Goal: Transaction & Acquisition: Download file/media

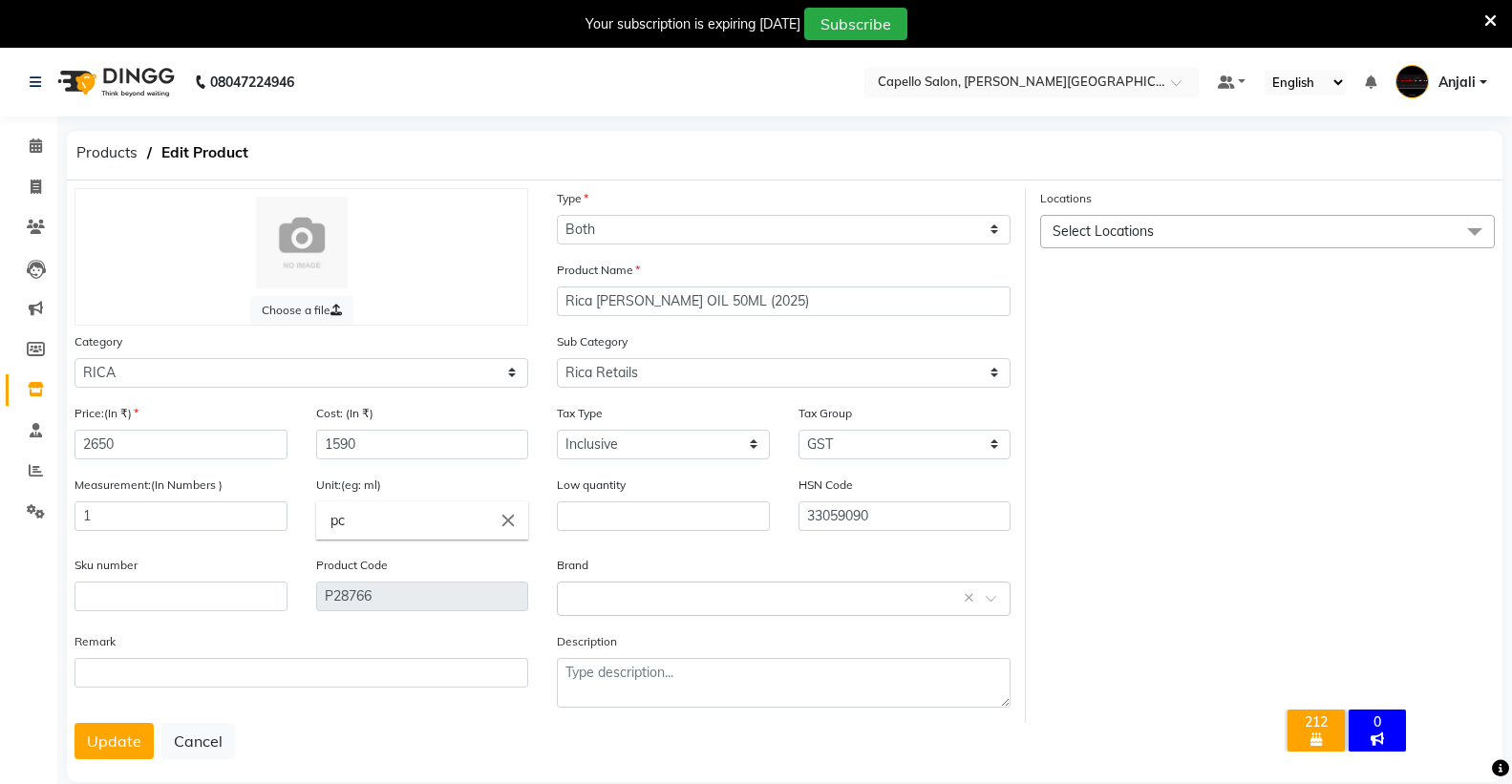
select select "B"
select select "332903250"
select select "3329032502"
select select "true"
select select "997"
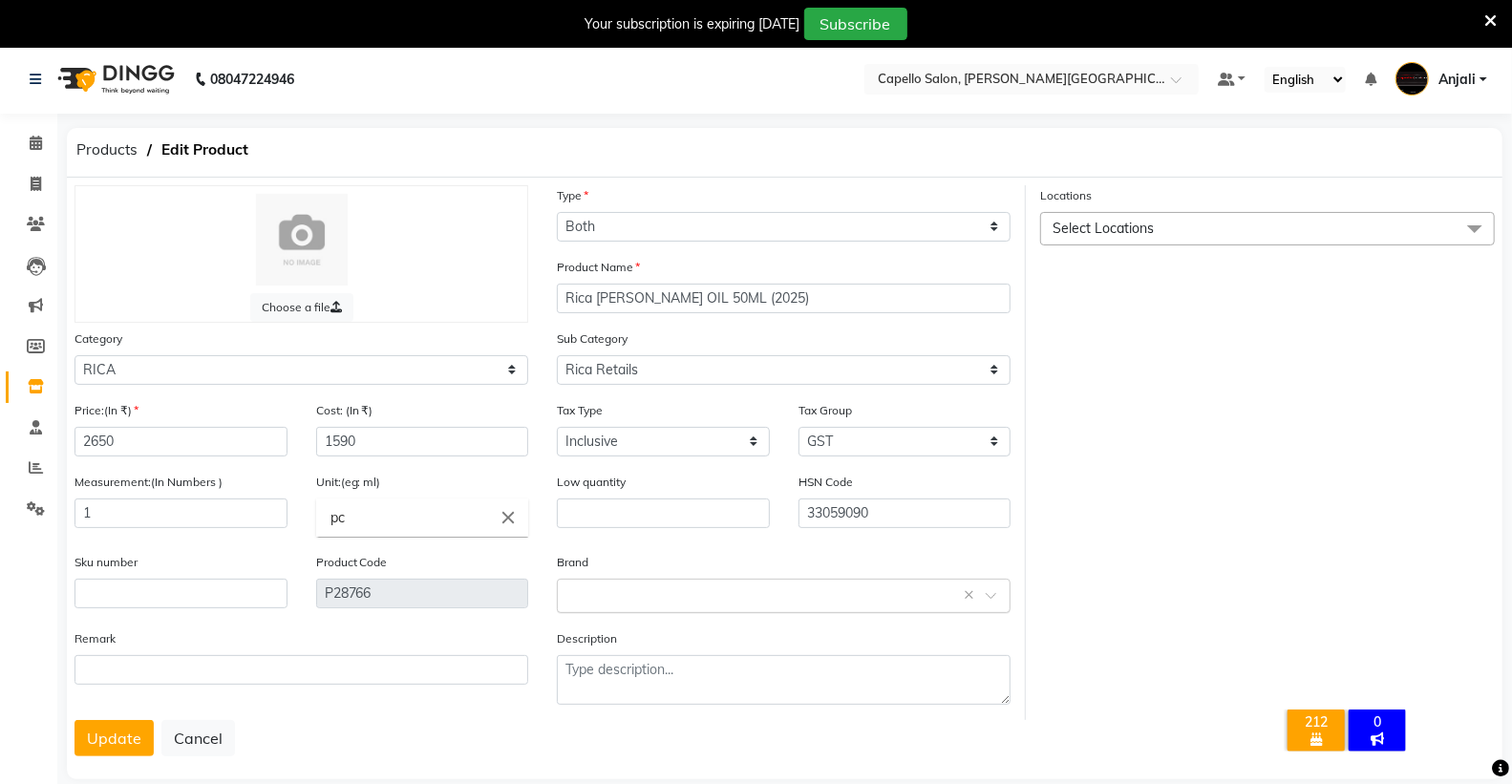
scroll to position [48, 0]
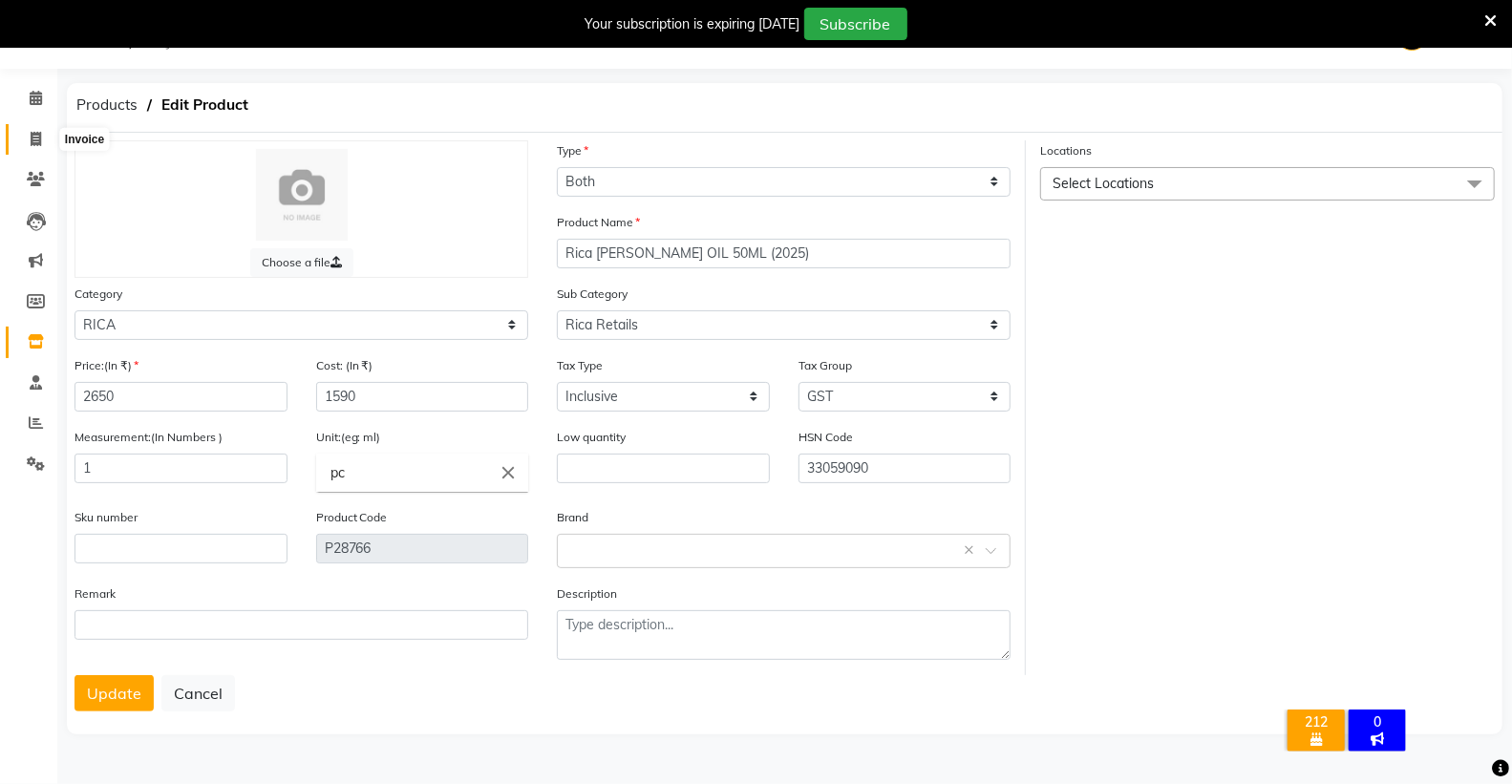
click at [34, 139] on icon at bounding box center [35, 139] width 11 height 15
select select "service"
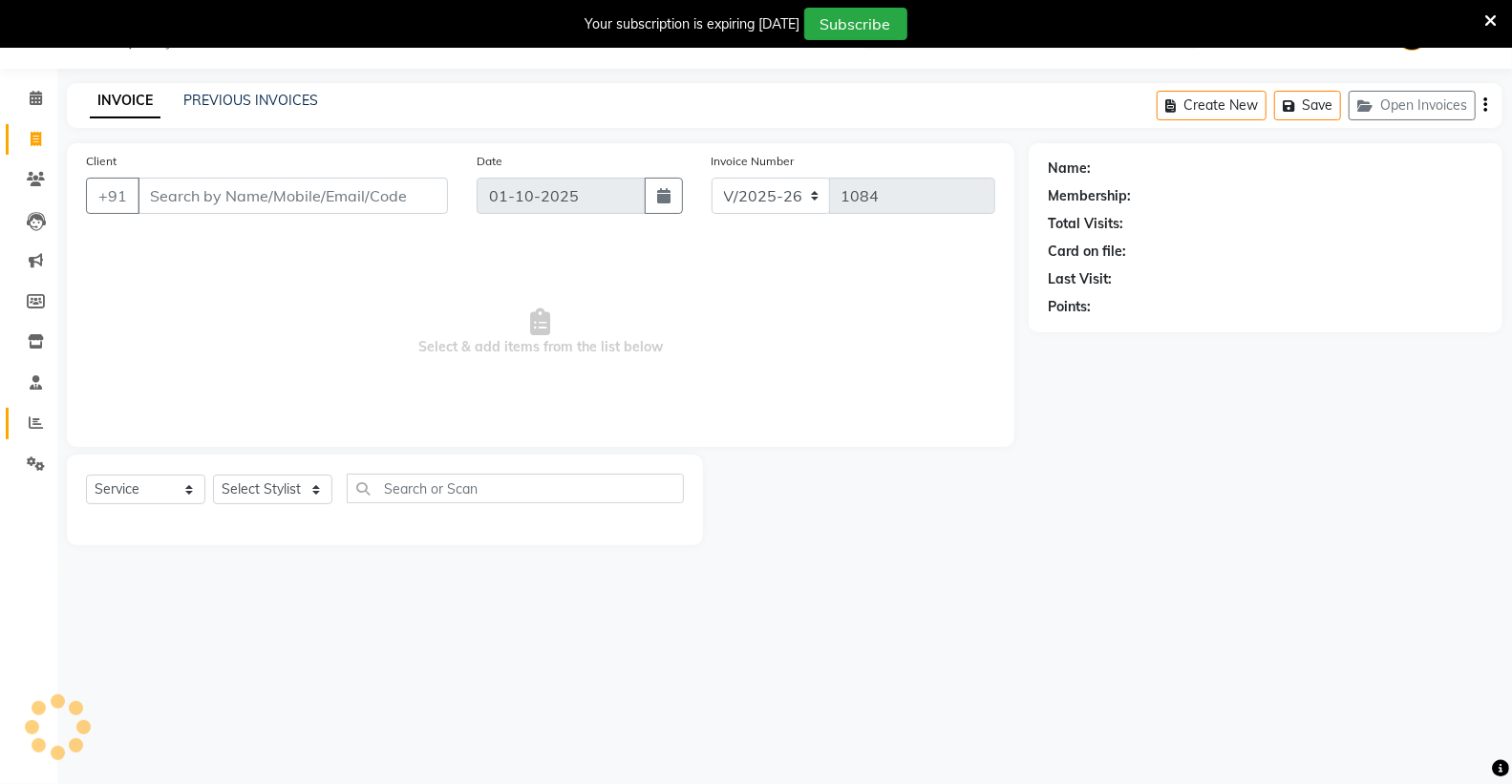
click at [38, 416] on icon at bounding box center [35, 422] width 15 height 15
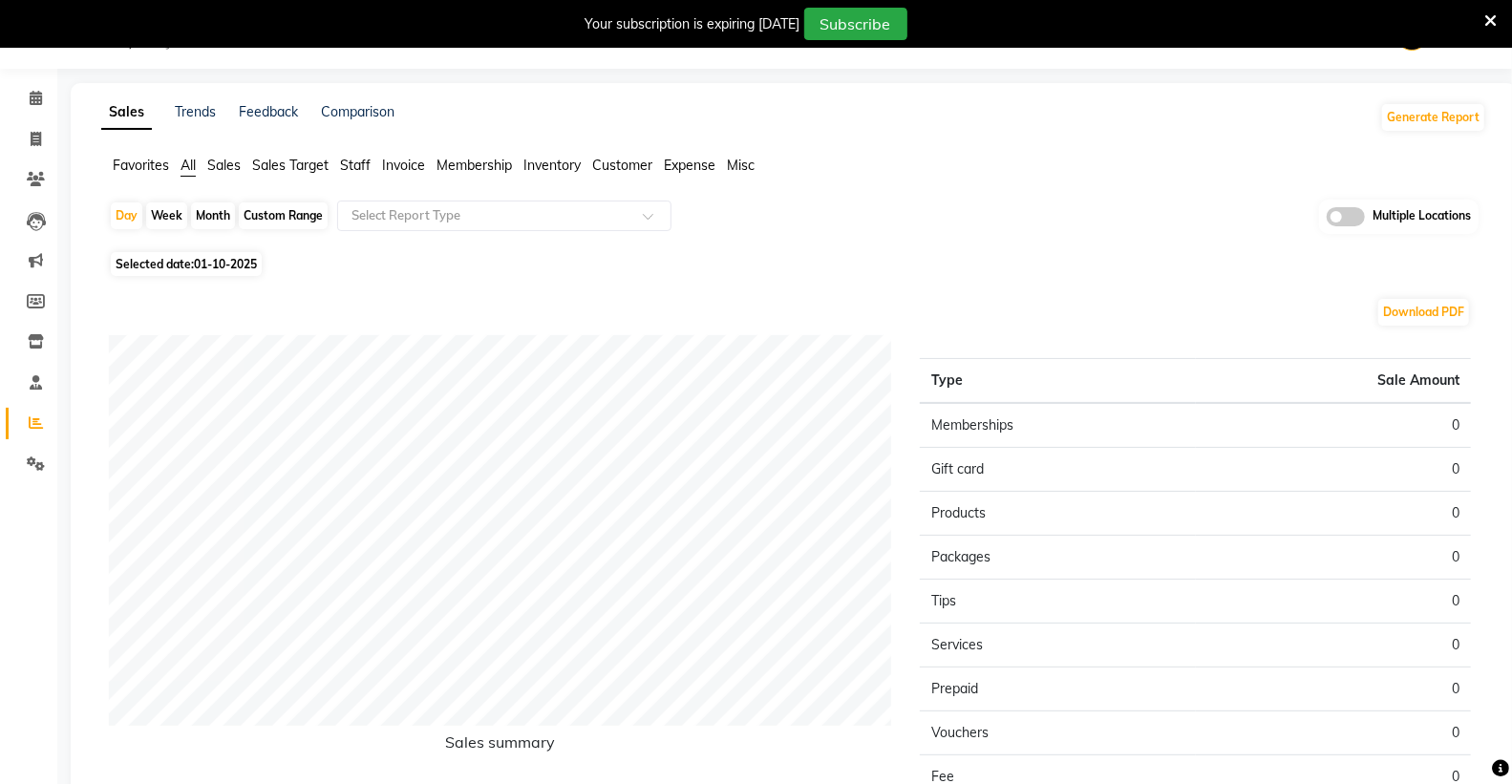
click at [1489, 13] on icon at bounding box center [1491, 21] width 13 height 18
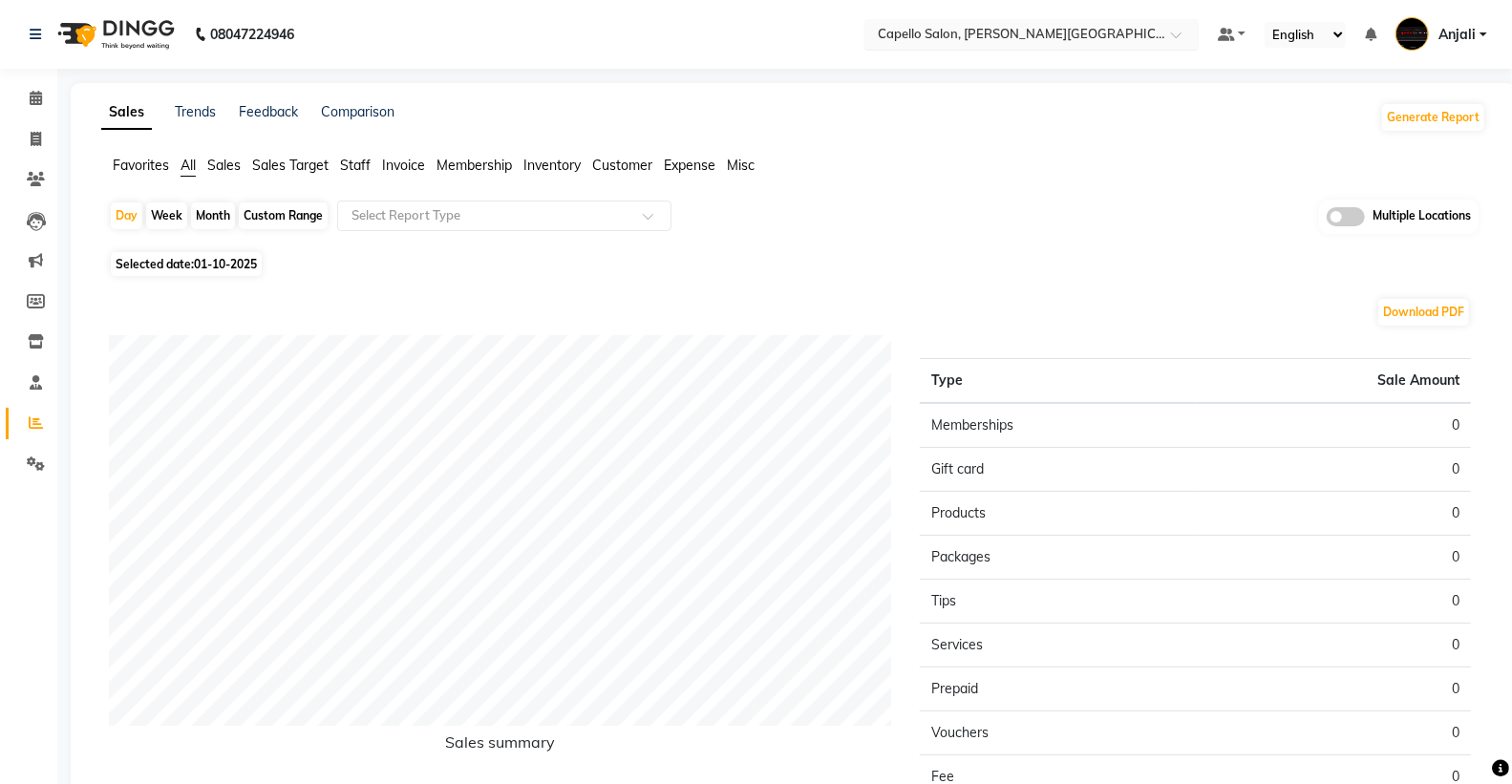
click at [976, 26] on input "text" at bounding box center [1013, 33] width 277 height 20
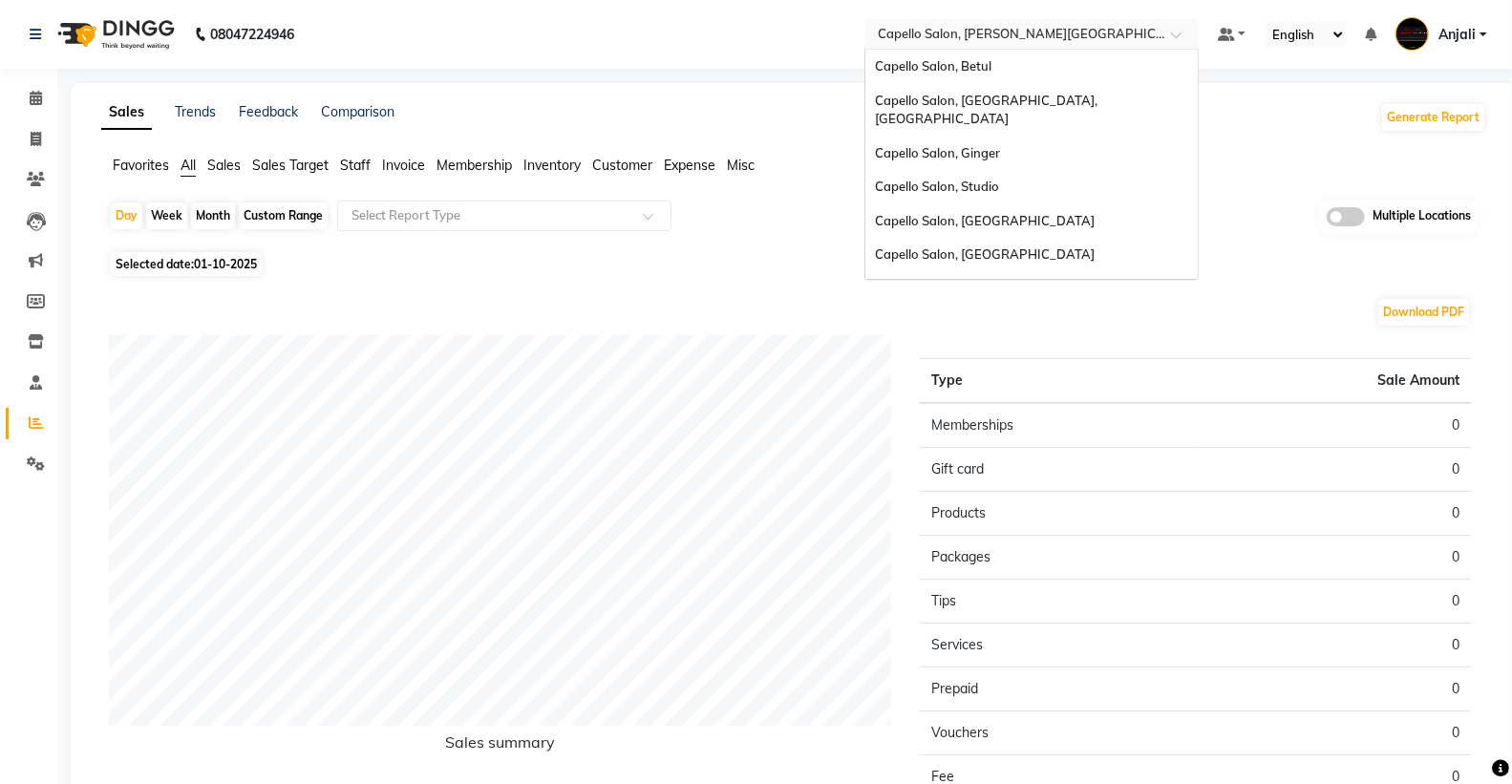
scroll to position [516, 0]
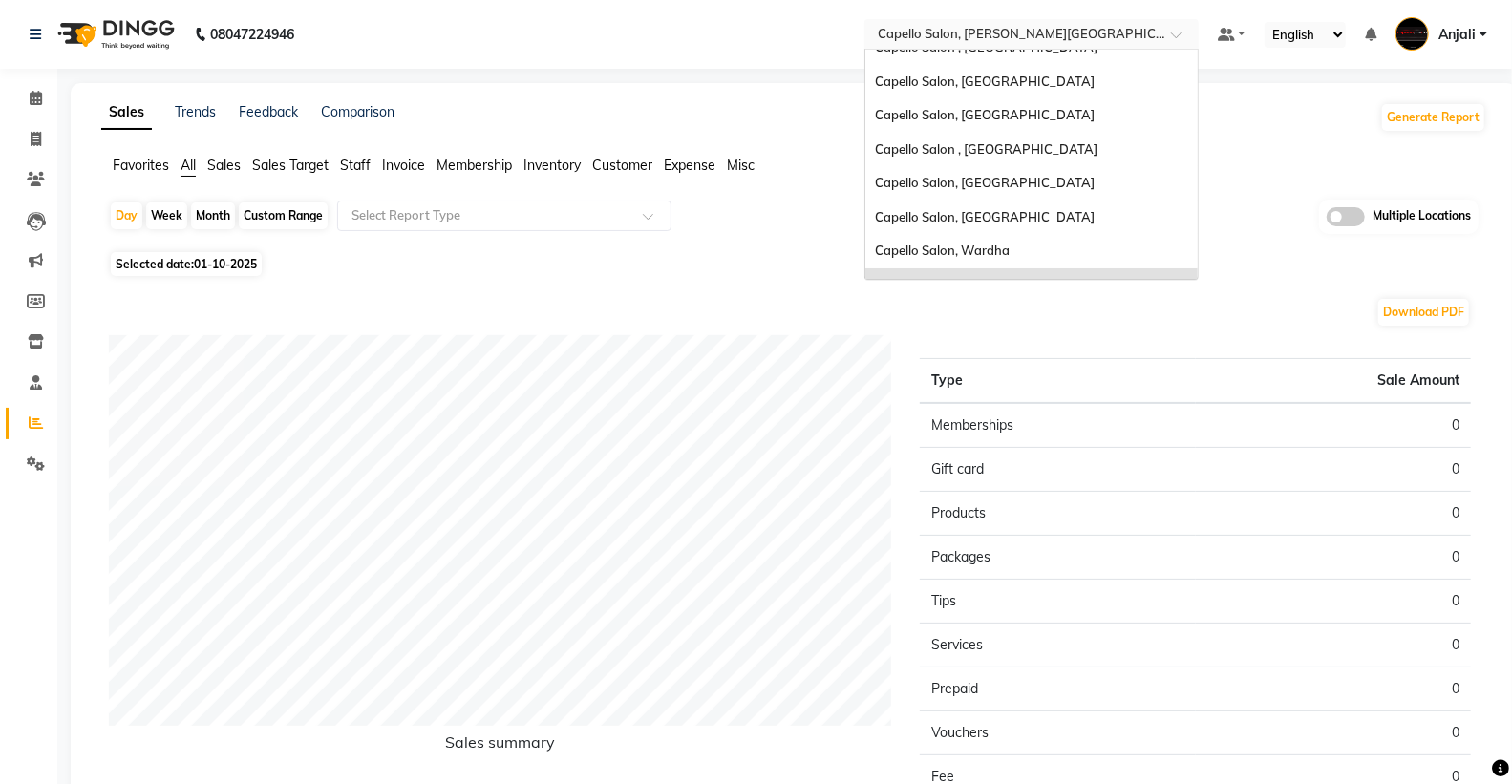
type input ","
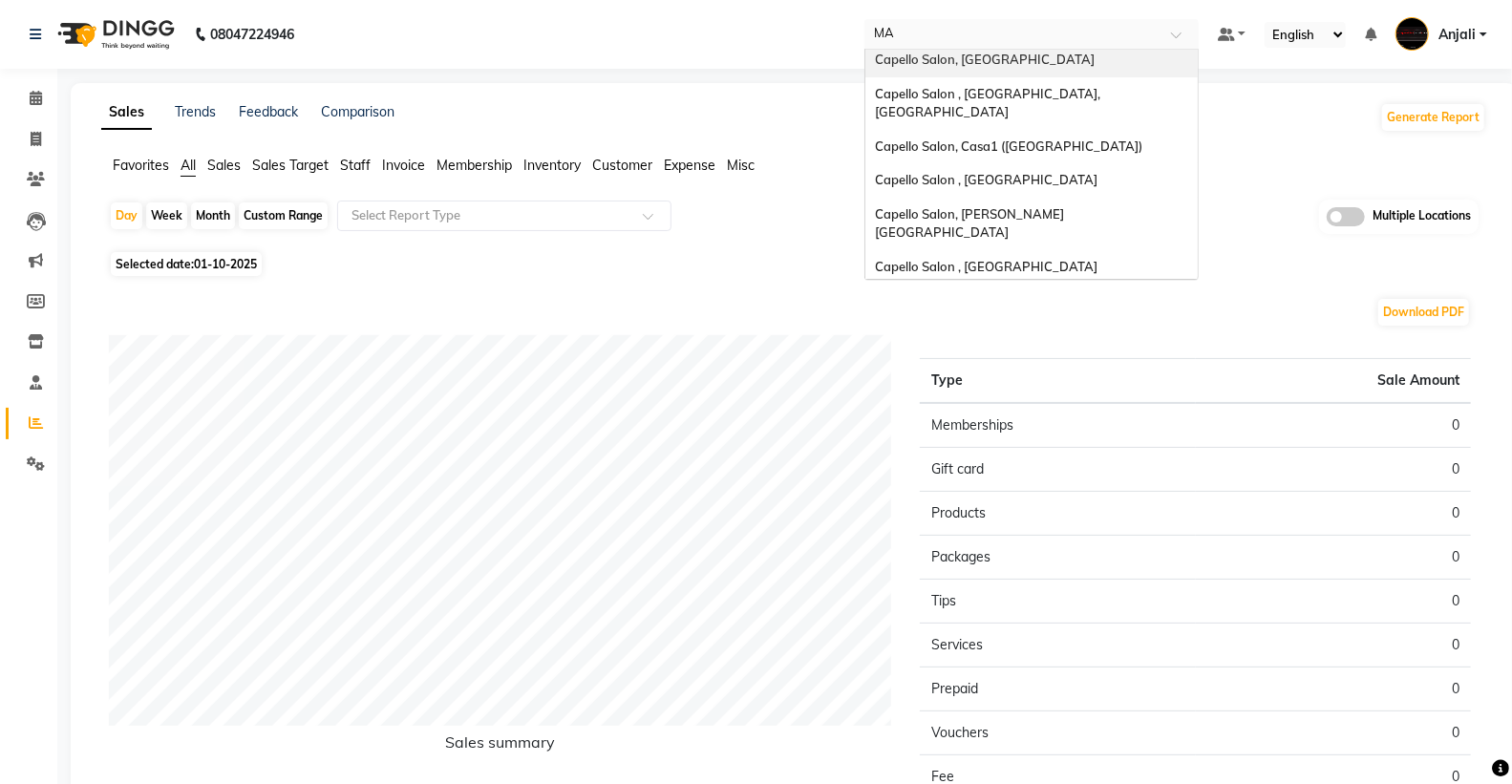
scroll to position [0, 0]
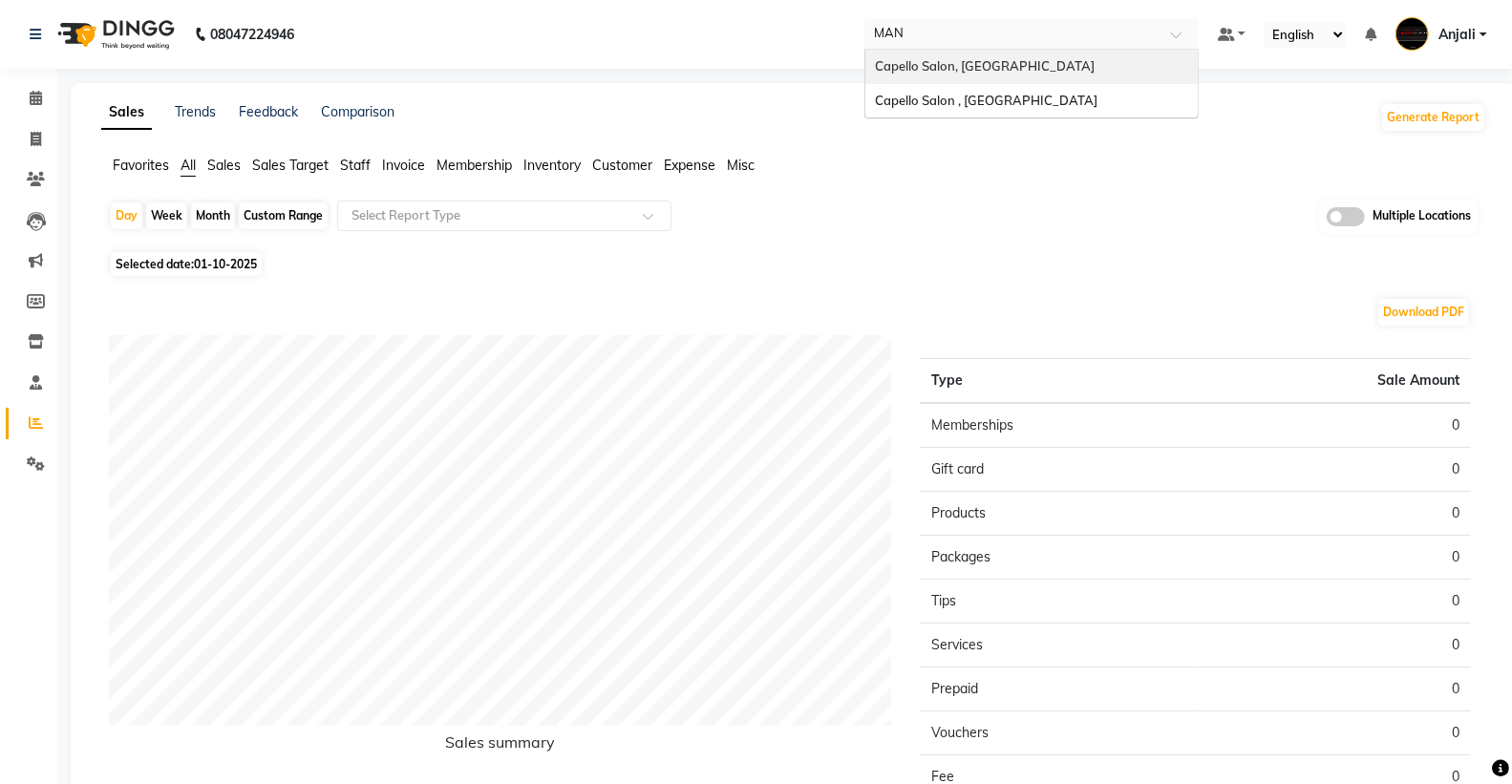
type input "MANI"
click at [1041, 74] on div "Capello Salon , [GEOGRAPHIC_DATA]" at bounding box center [1031, 66] width 332 height 34
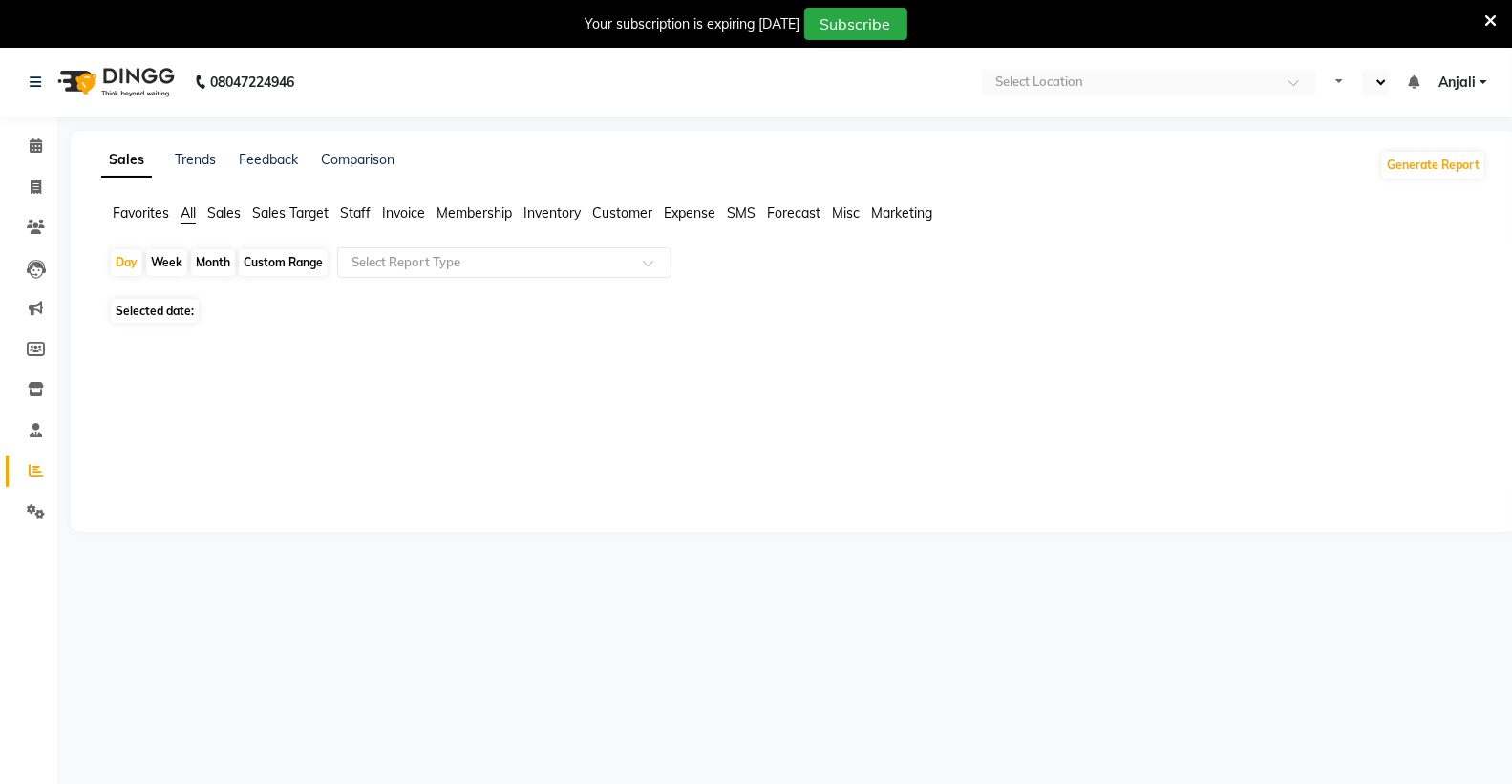
select select "en"
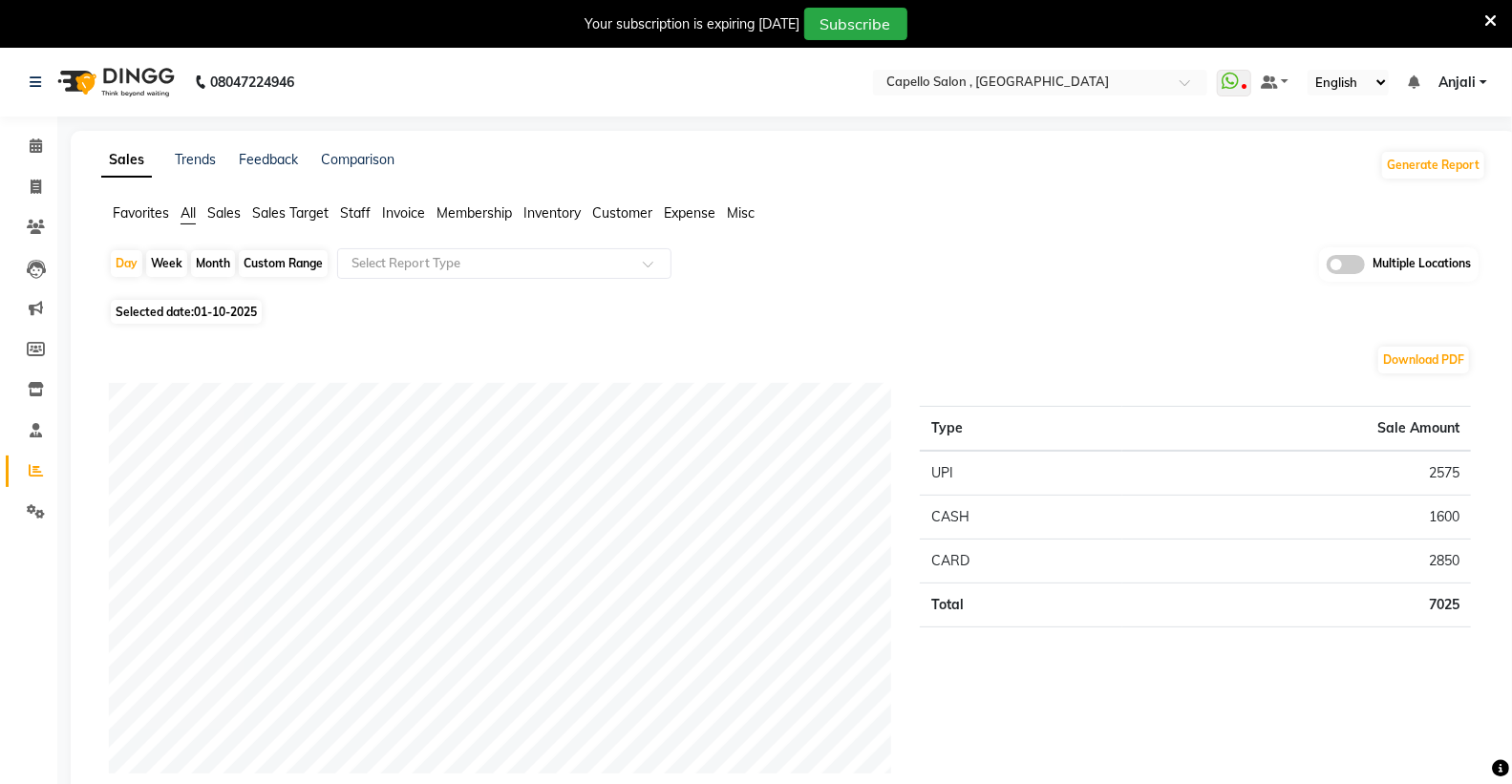
click at [364, 213] on span "Staff" at bounding box center [355, 213] width 30 height 18
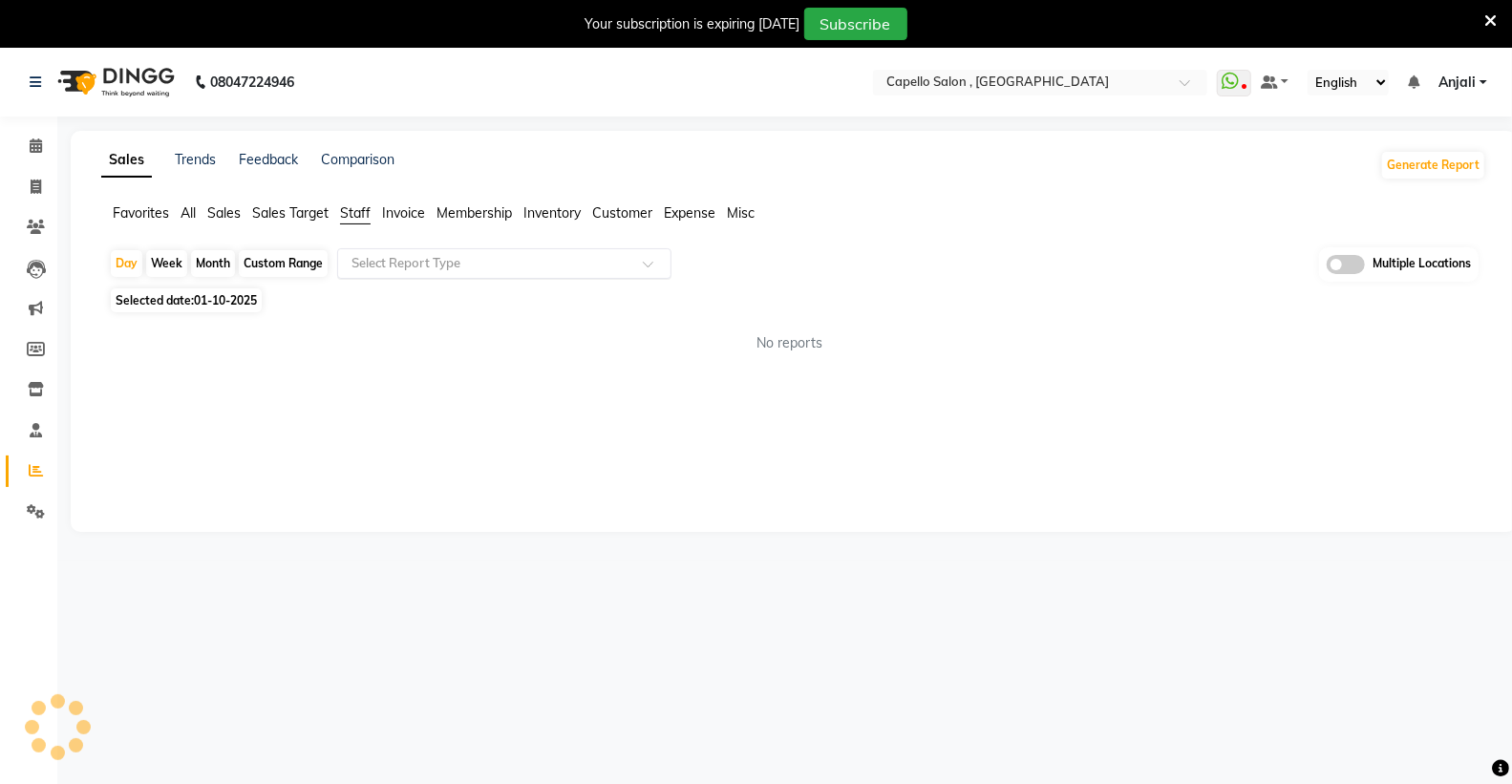
click at [425, 264] on input "text" at bounding box center [485, 264] width 275 height 20
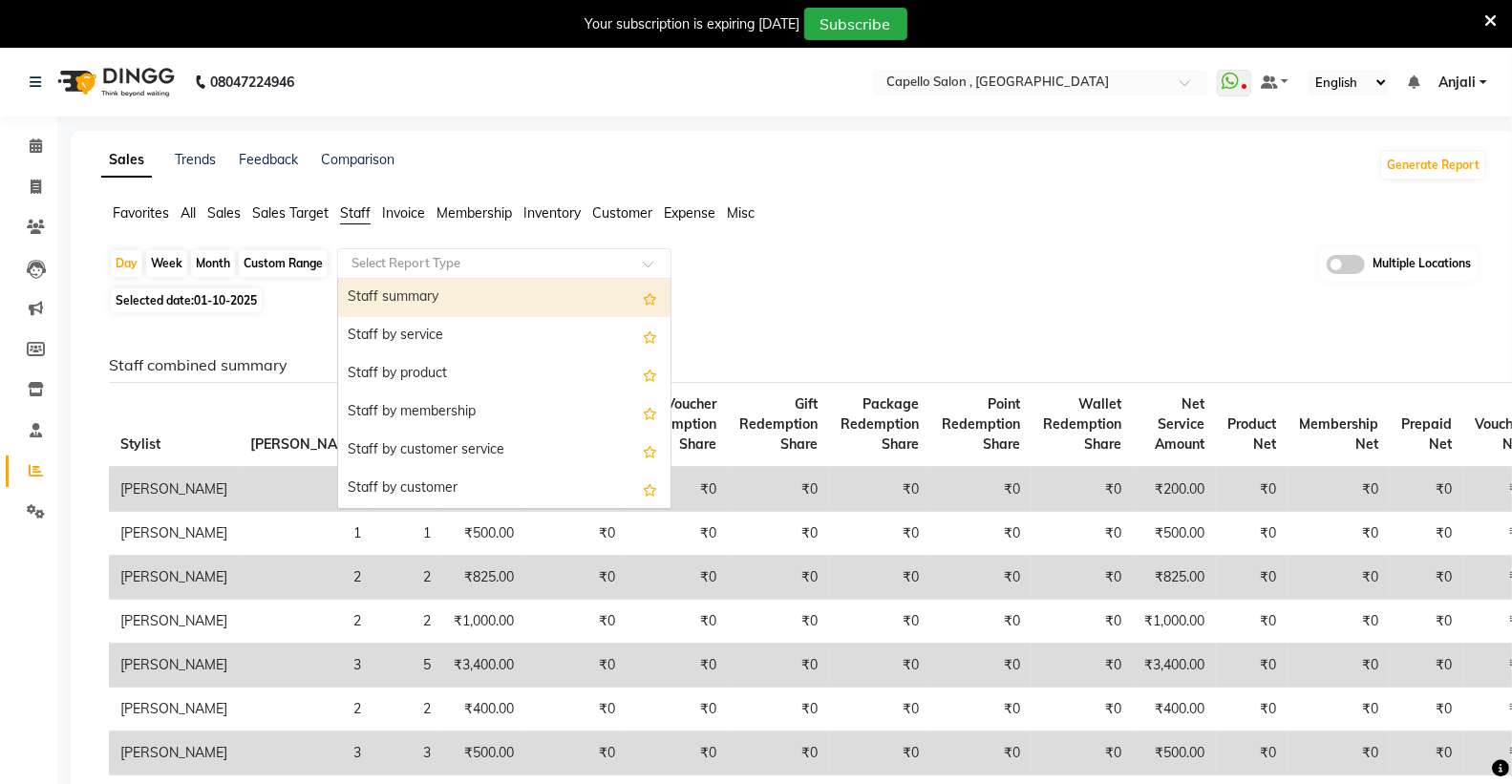
click at [428, 301] on div "Staff summary" at bounding box center [504, 298] width 332 height 38
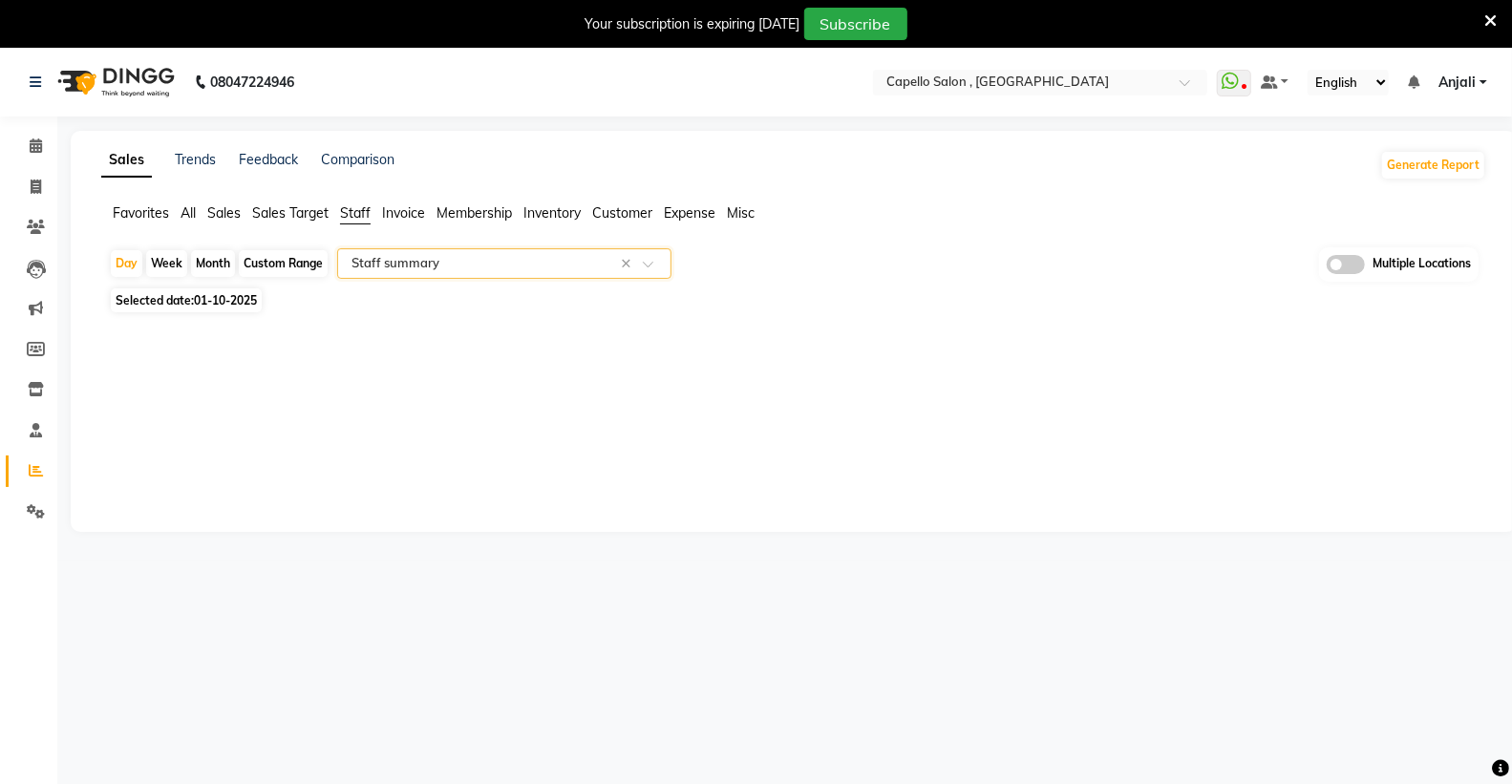
select select "full_report"
select select "csv"
click at [221, 266] on div "Month" at bounding box center [213, 263] width 44 height 26
select select "10"
select select "2025"
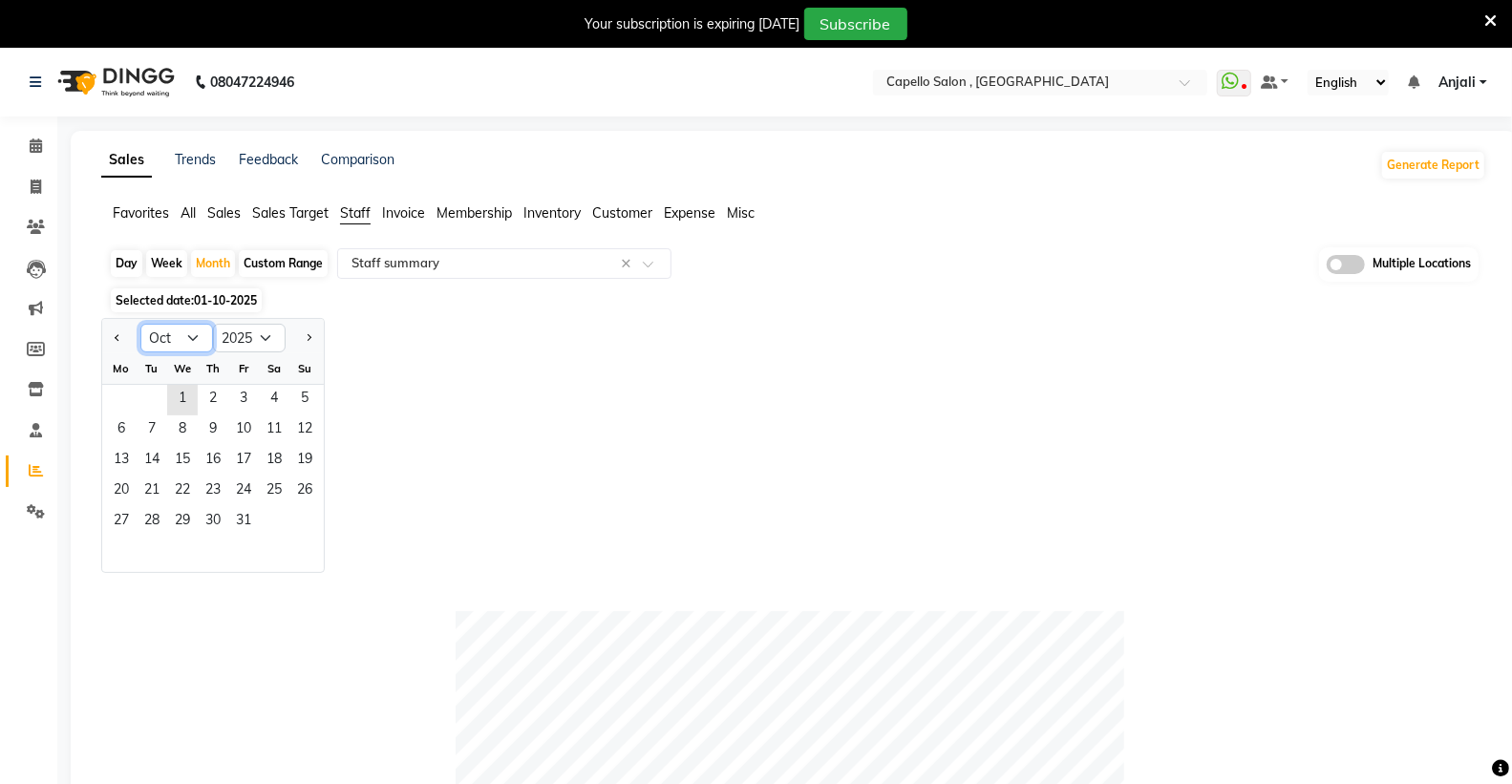
click at [194, 341] on select "Jan Feb Mar Apr May Jun [DATE] Aug Sep Oct Nov Dec" at bounding box center [177, 338] width 72 height 28
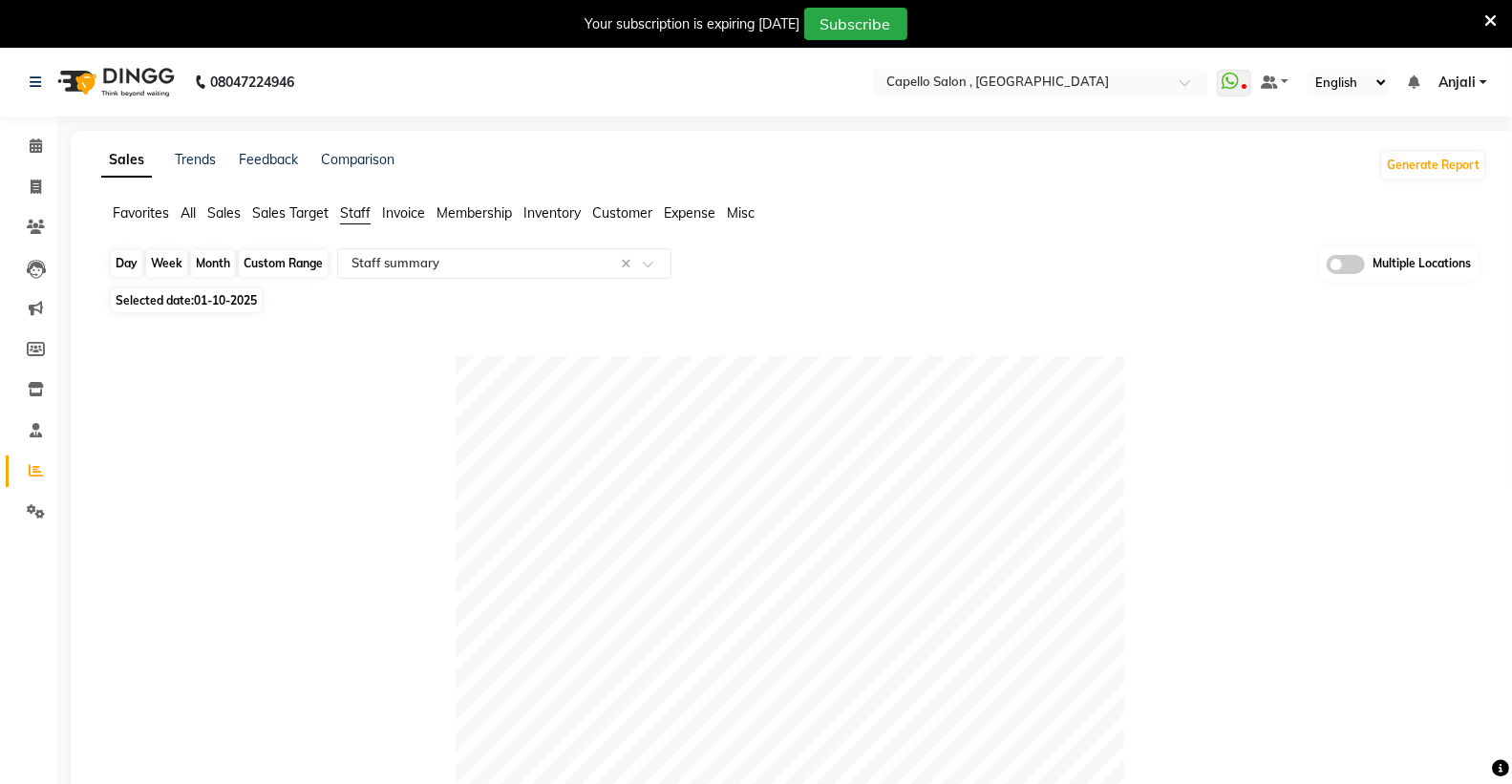
click at [212, 265] on div "Month" at bounding box center [213, 263] width 44 height 26
select select "10"
select select "2025"
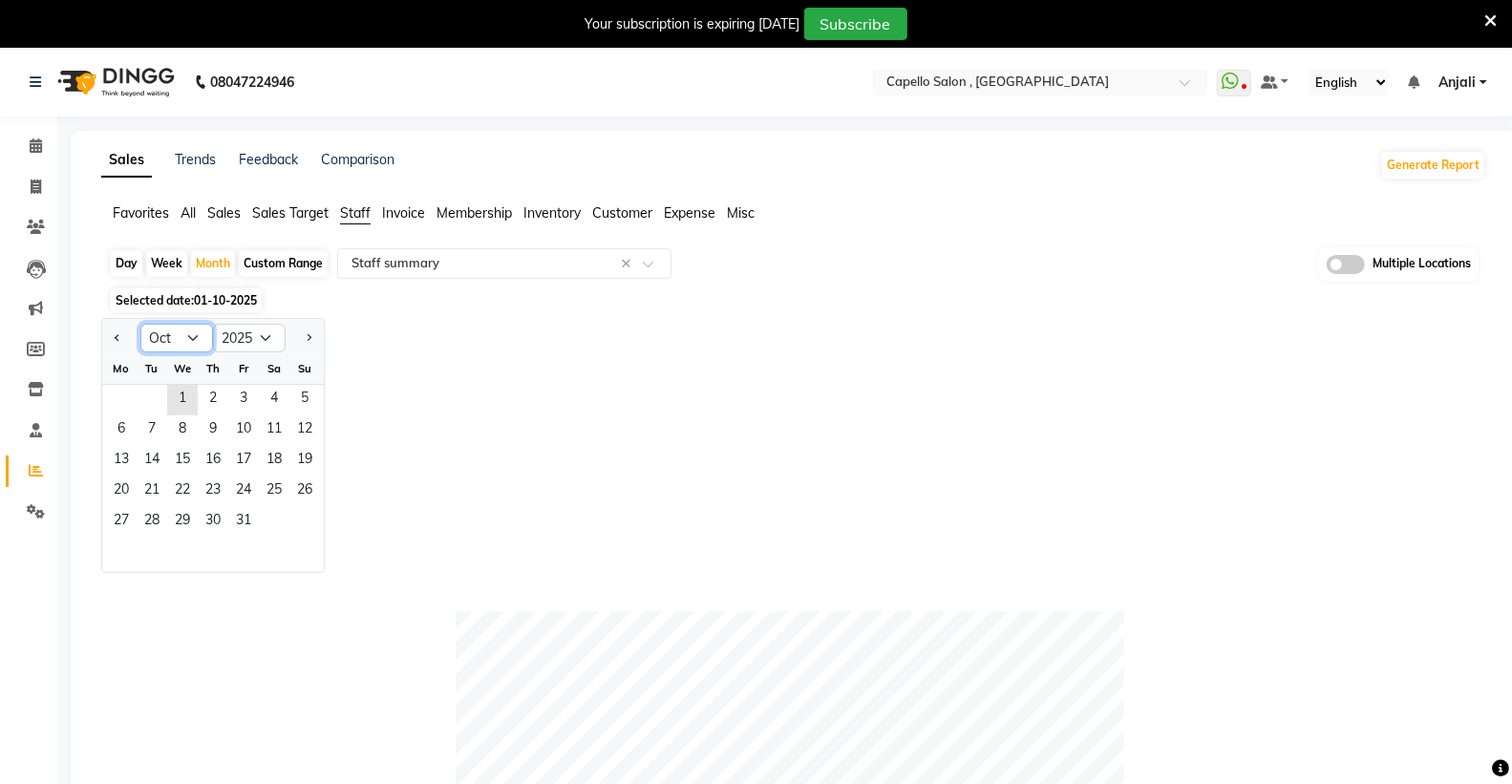
click at [163, 338] on select "Jan Feb Mar Apr May Jun [DATE] Aug Sep Oct Nov Dec" at bounding box center [177, 338] width 72 height 28
select select "9"
click at [141, 324] on select "Jan Feb Mar Apr May Jun [DATE] Aug Sep Oct Nov Dec" at bounding box center [177, 338] width 72 height 28
drag, startPoint x: 124, startPoint y: 404, endPoint x: 255, endPoint y: 446, distance: 137.6
click at [122, 404] on span "1" at bounding box center [121, 399] width 30 height 30
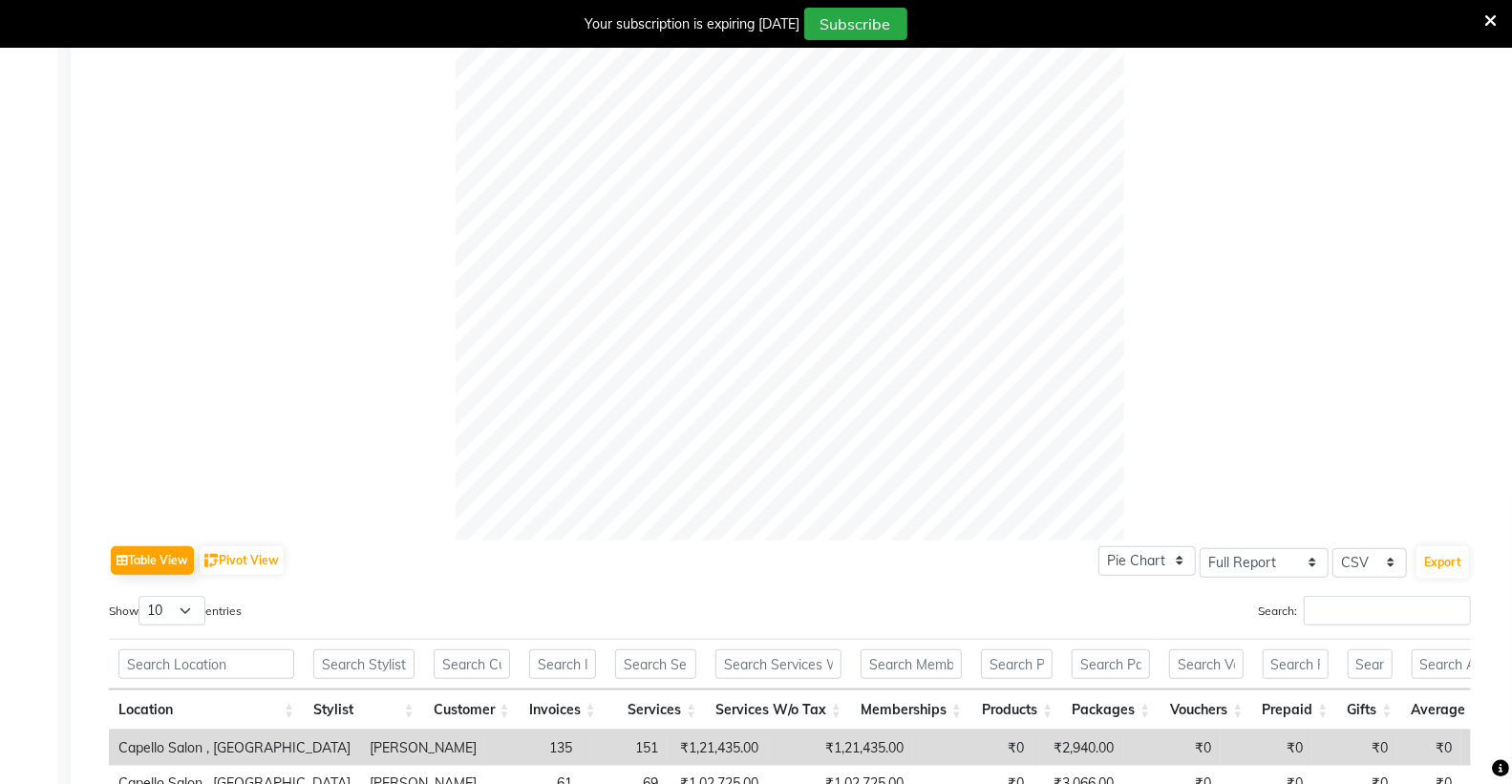
scroll to position [530, 0]
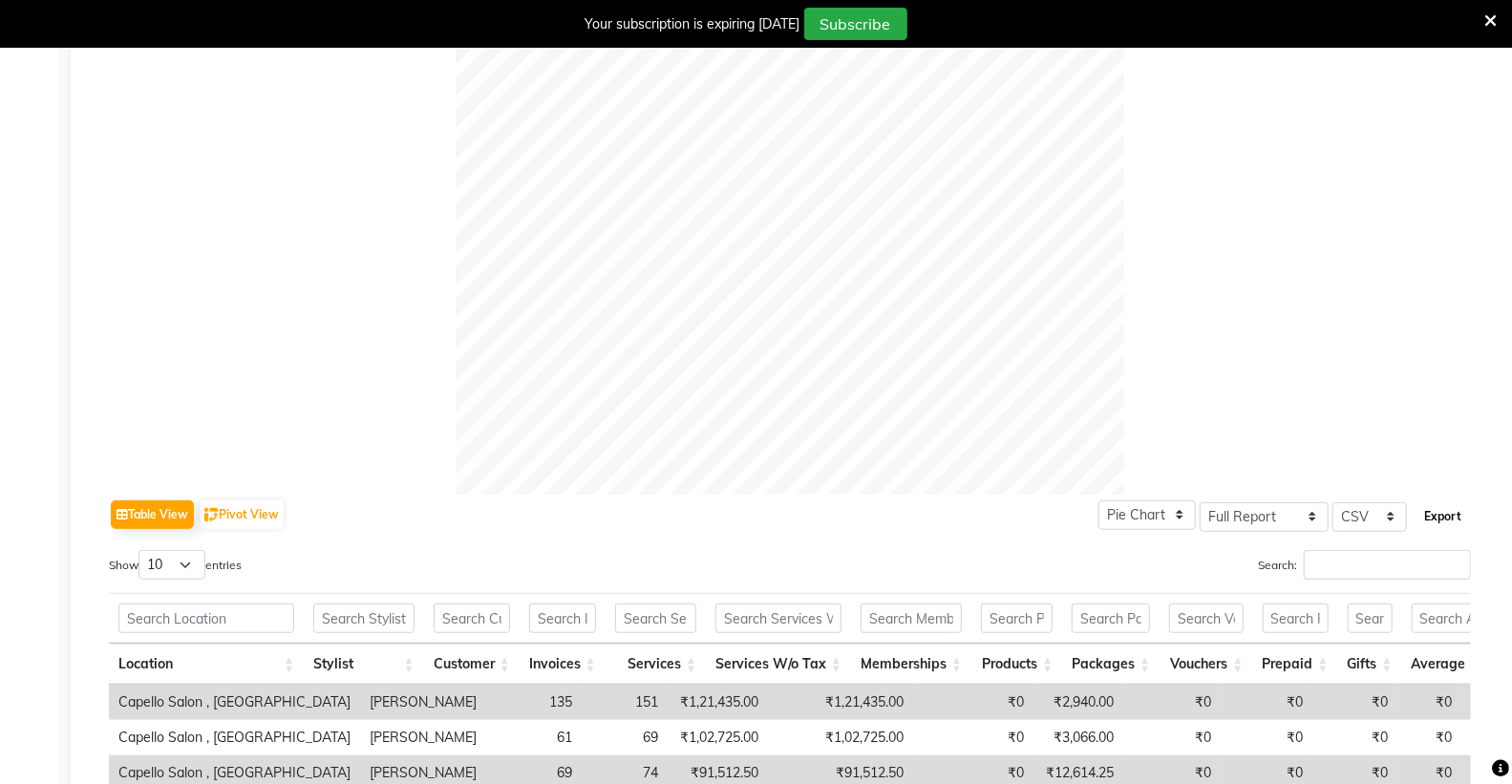
click at [1448, 513] on button "Export" at bounding box center [1443, 516] width 53 height 32
